Goal: Information Seeking & Learning: Learn about a topic

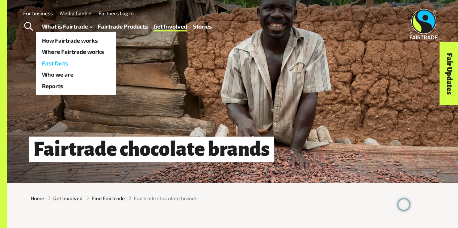
click at [60, 66] on link "Fast facts" at bounding box center [76, 64] width 80 height 12
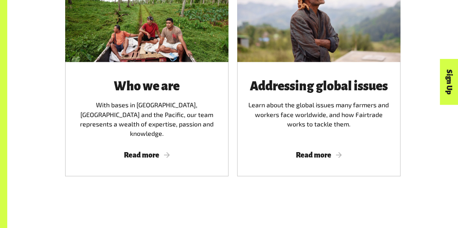
scroll to position [1122, 0]
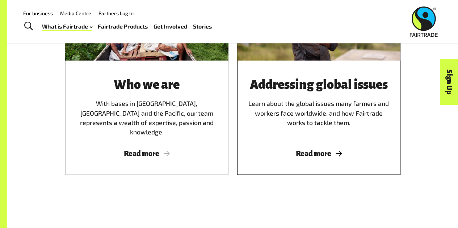
click at [325, 150] on span "Read more" at bounding box center [319, 154] width 146 height 8
